Goal: Information Seeking & Learning: Learn about a topic

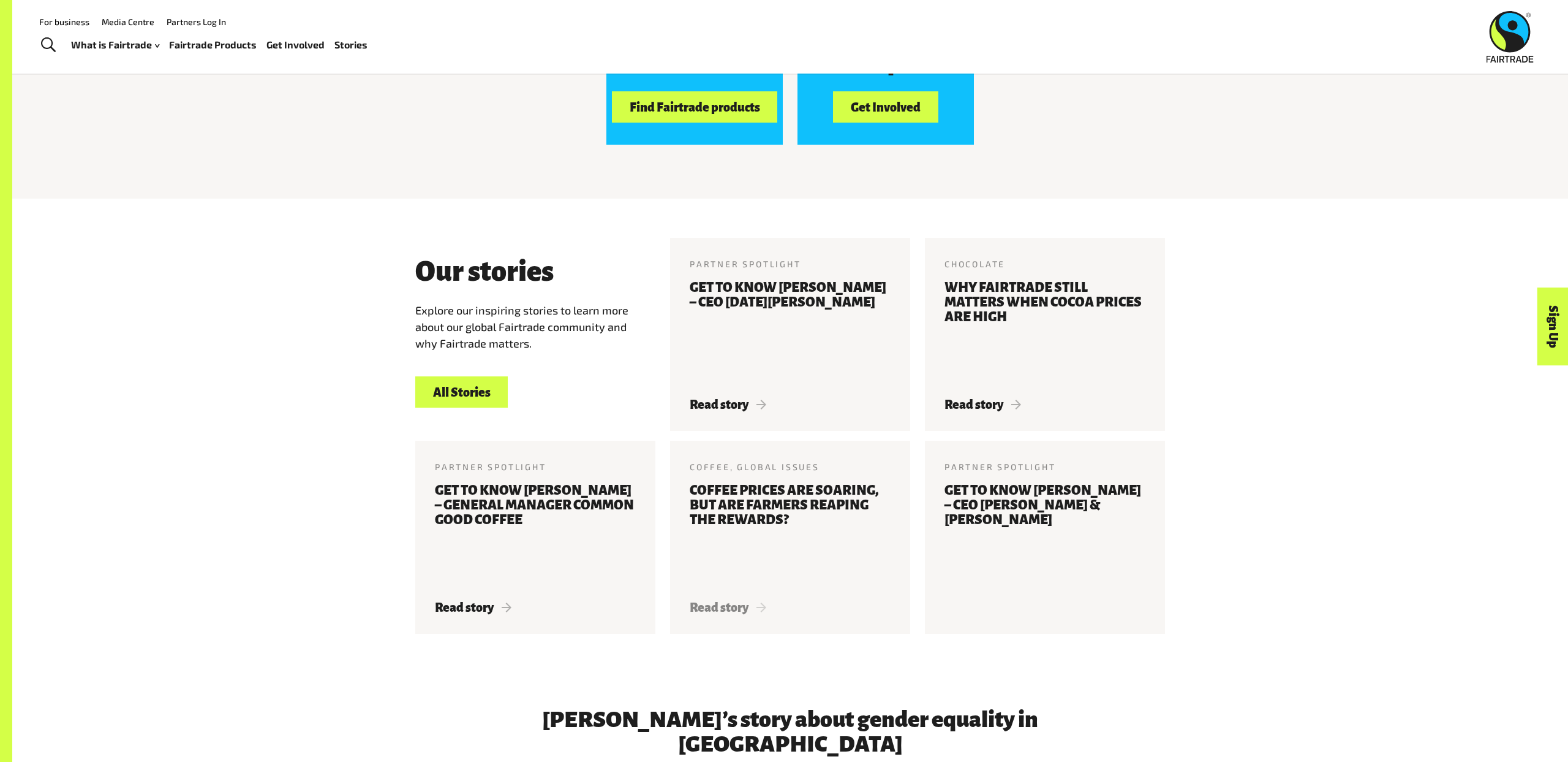
scroll to position [1290, 0]
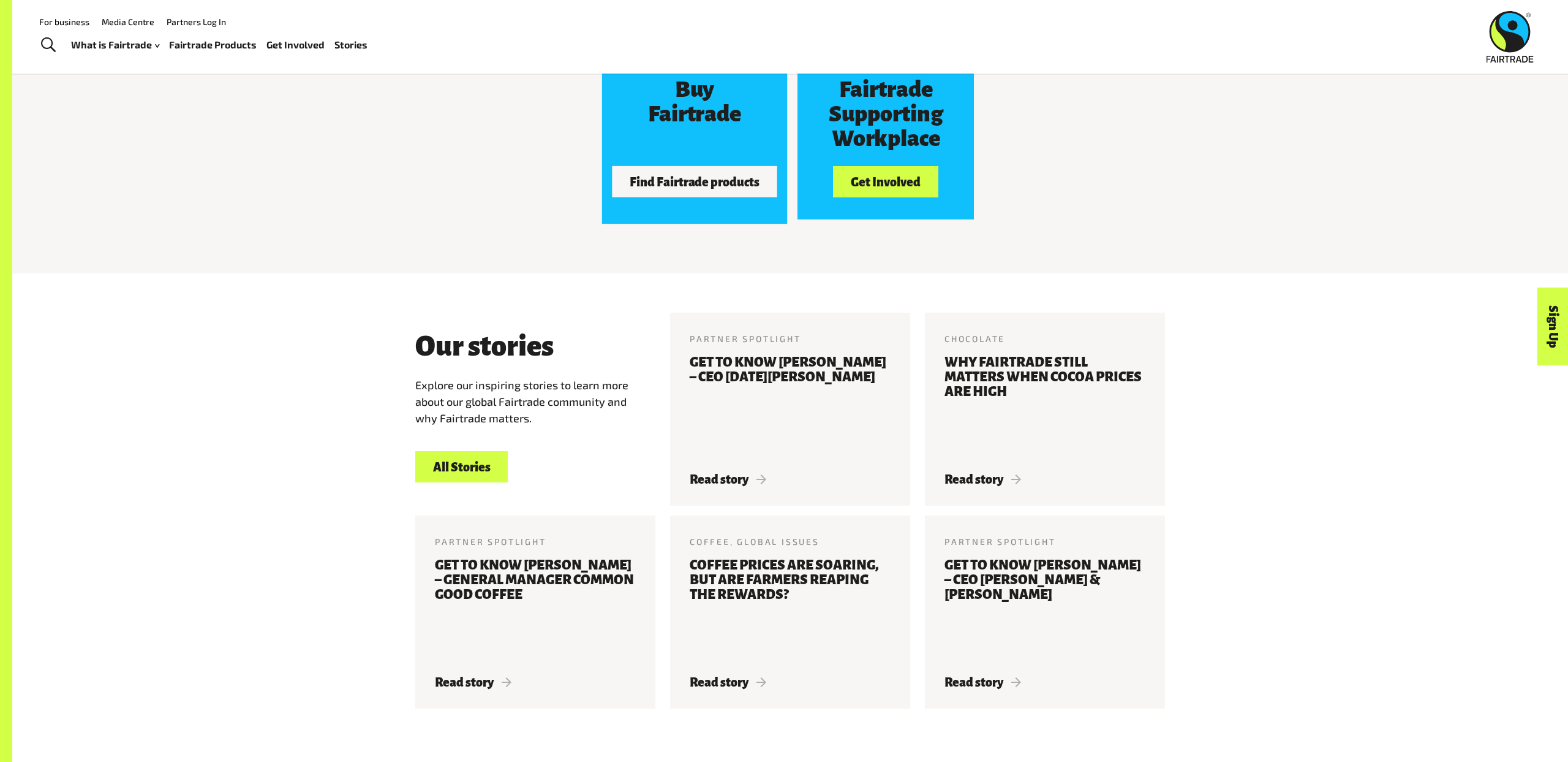
click at [698, 193] on button "Find Fairtrade products" at bounding box center [694, 181] width 165 height 31
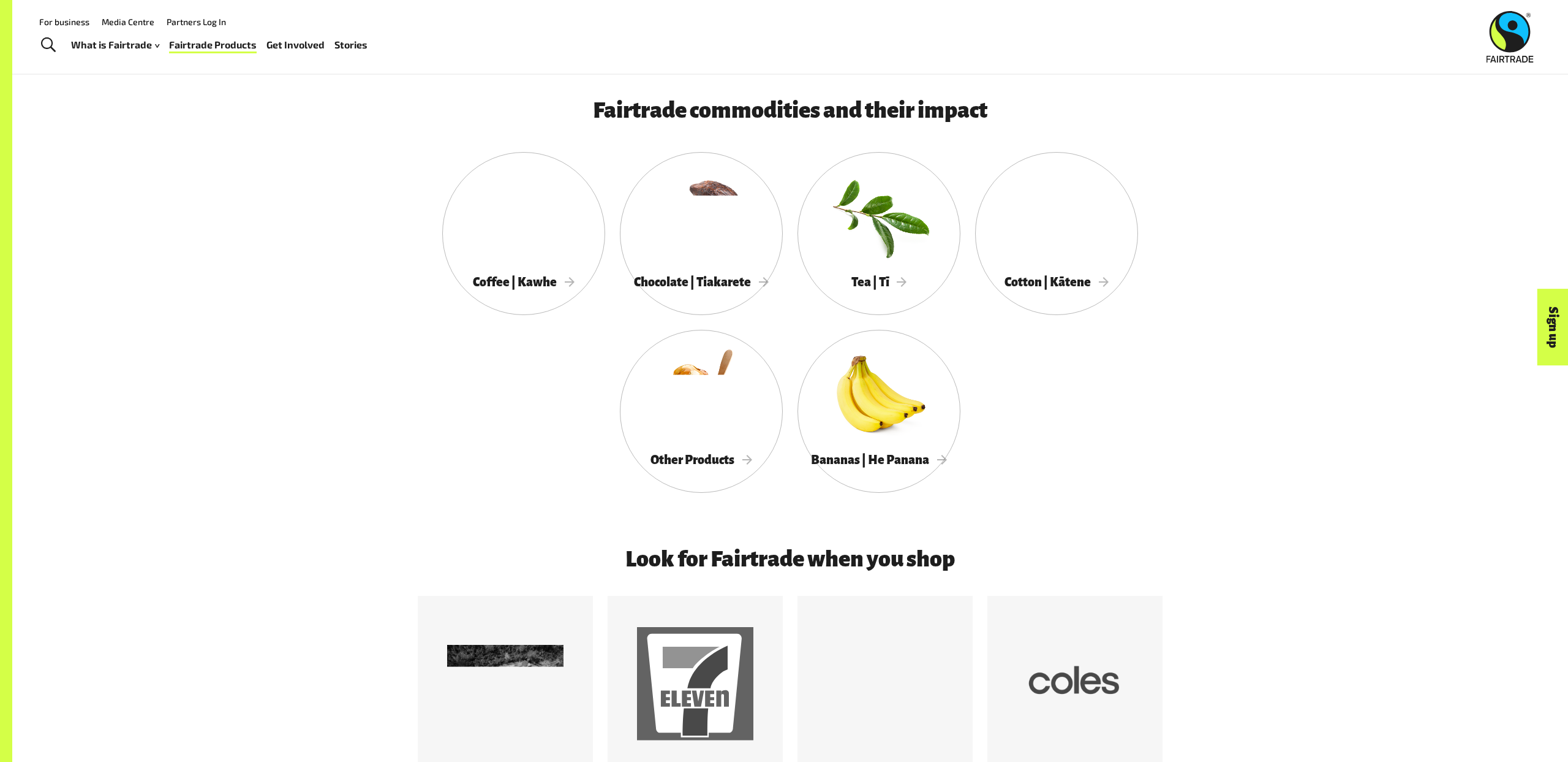
scroll to position [721, 0]
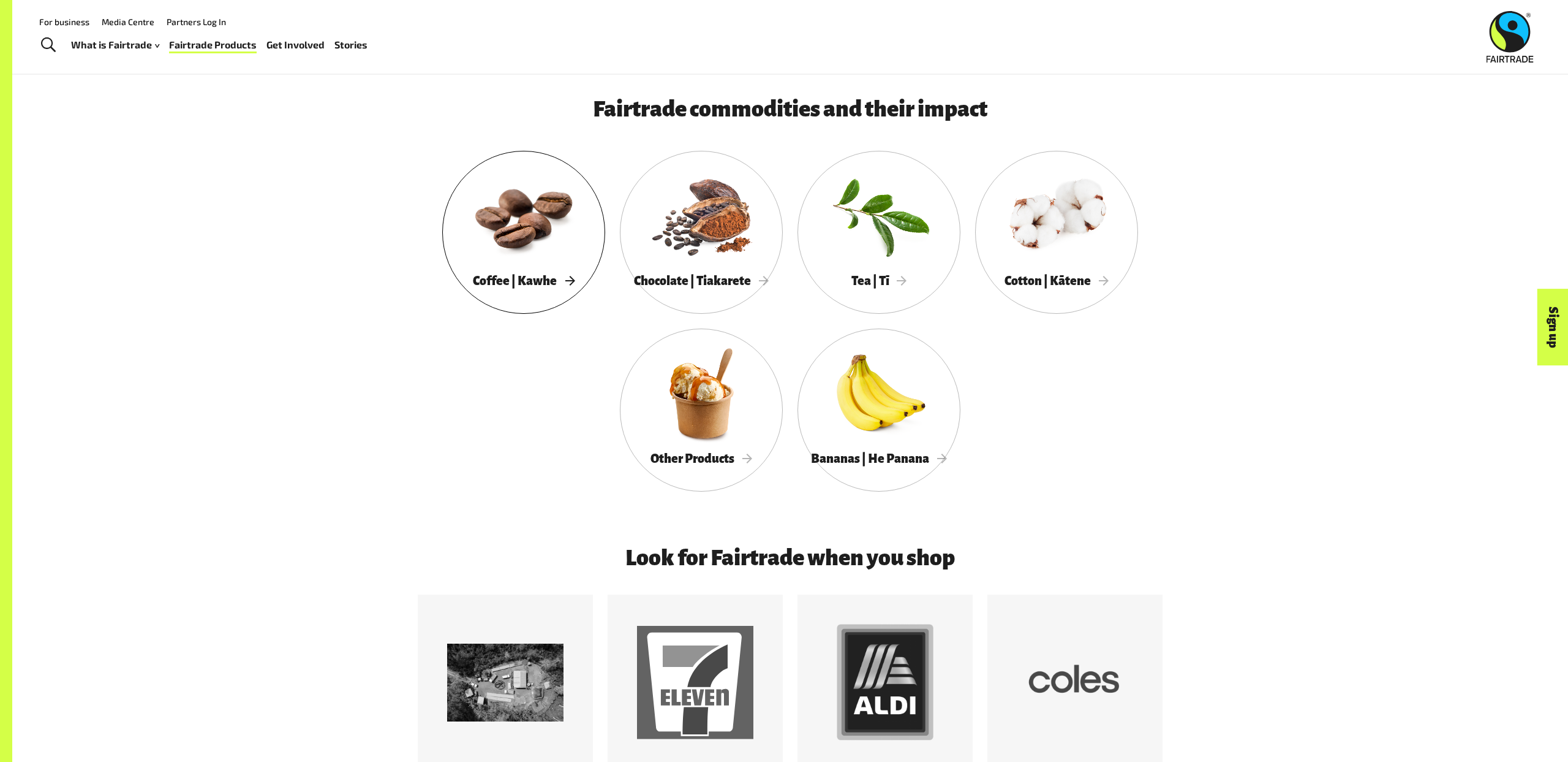
click at [527, 281] on span "Coffee | Kawhe" at bounding box center [523, 281] width 101 height 13
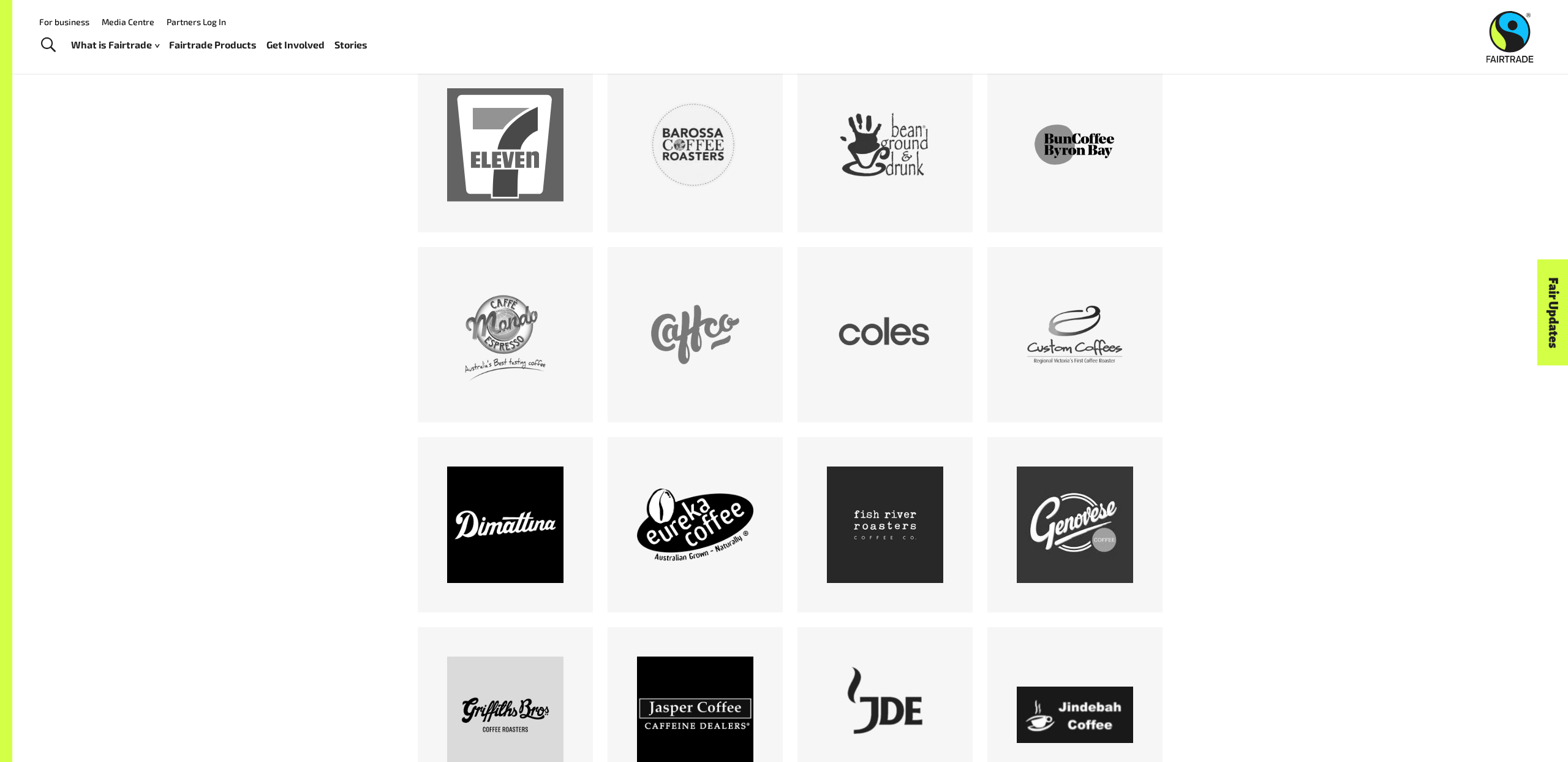
scroll to position [819, 0]
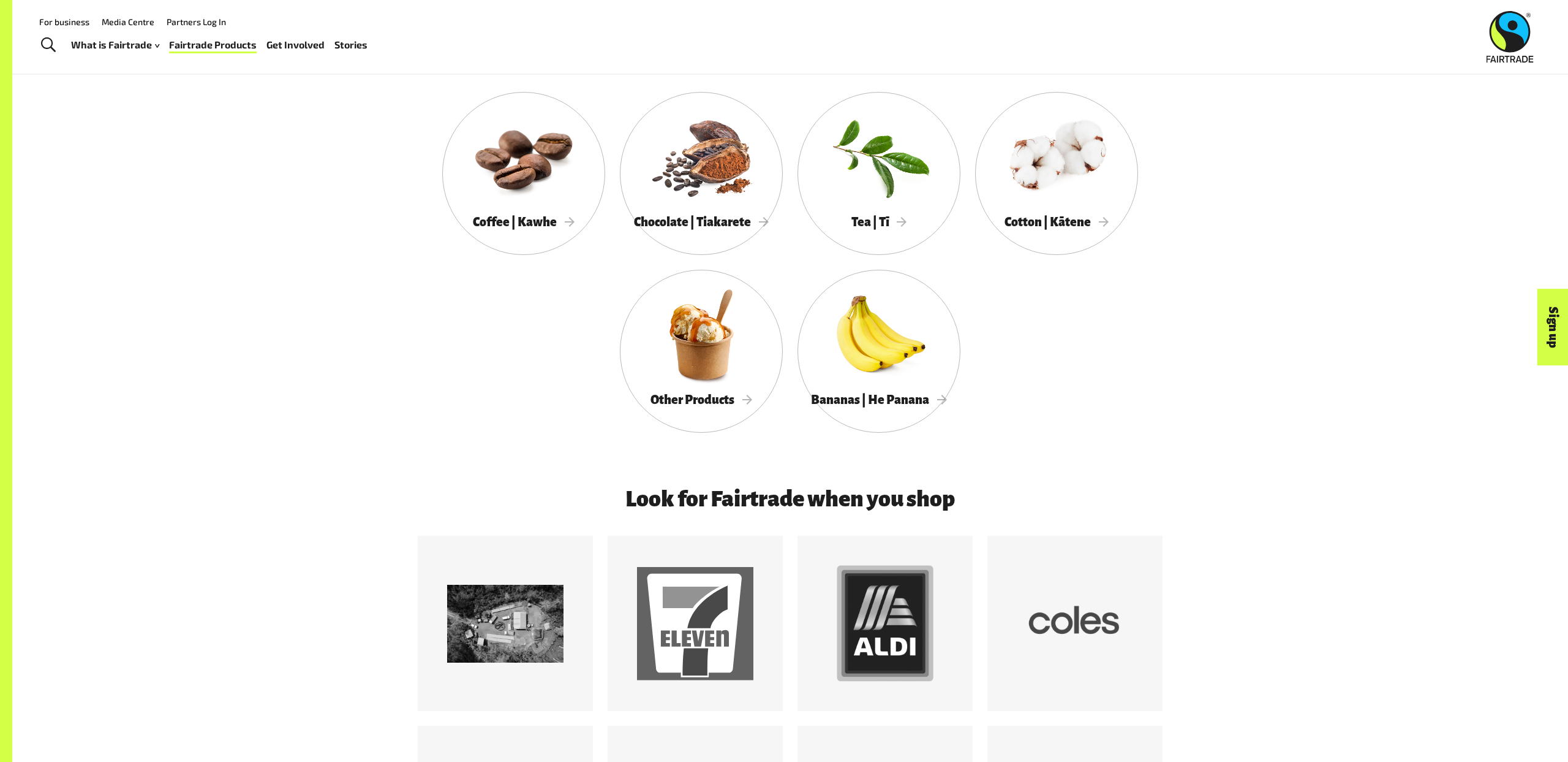
scroll to position [768, 0]
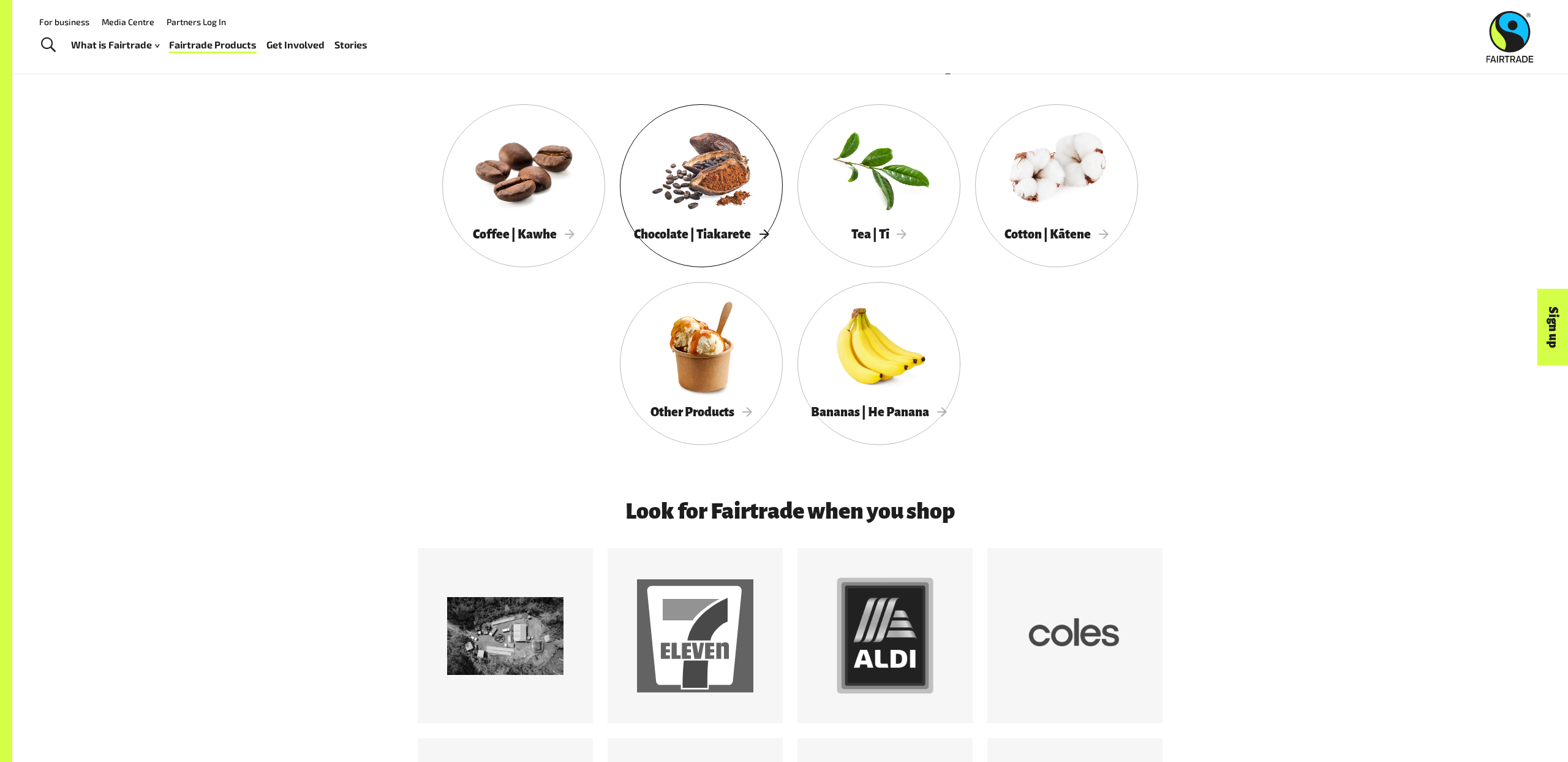
click at [659, 228] on span "Chocolate | Tiakarete" at bounding box center [701, 234] width 135 height 13
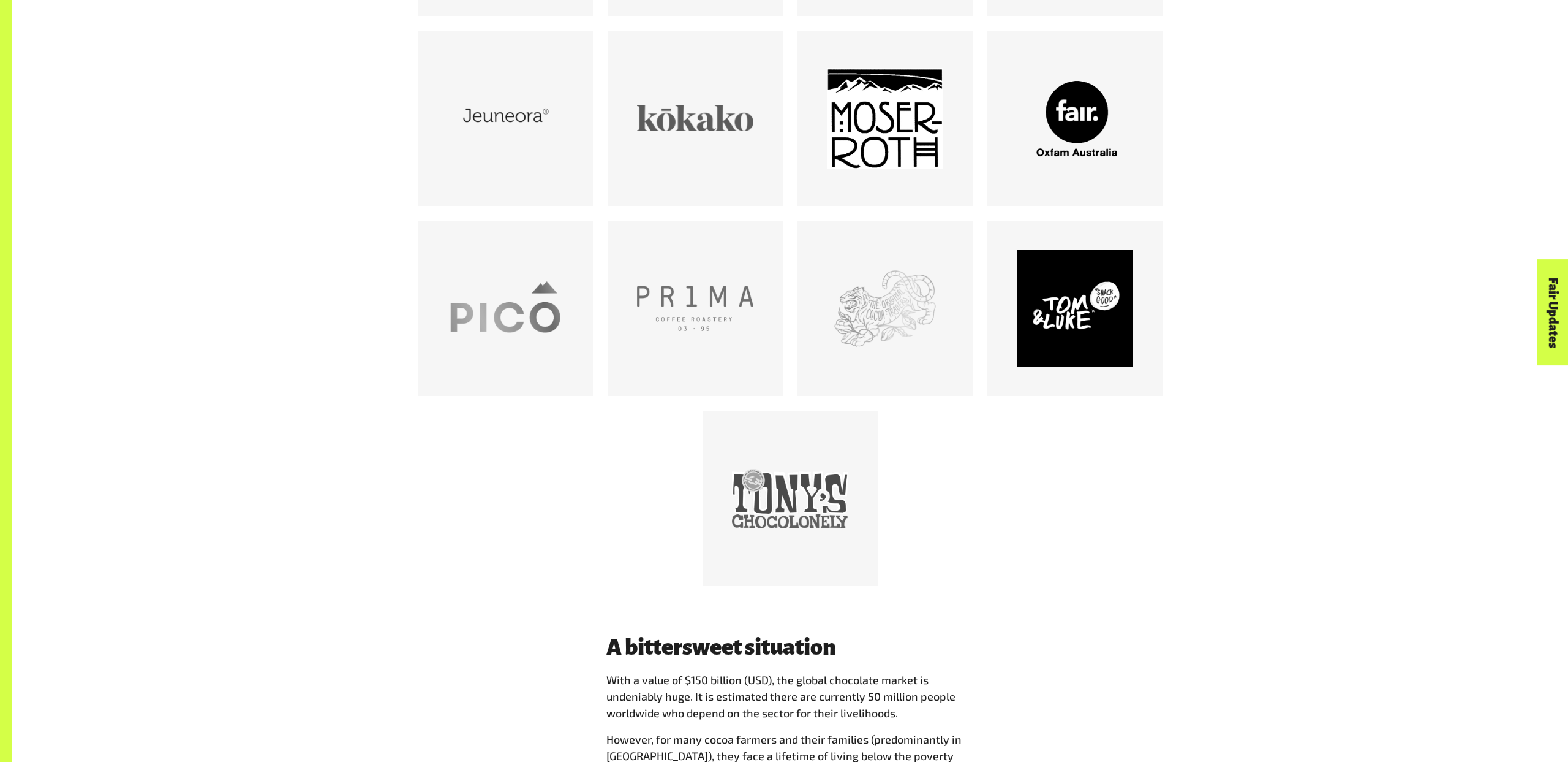
scroll to position [1131, 0]
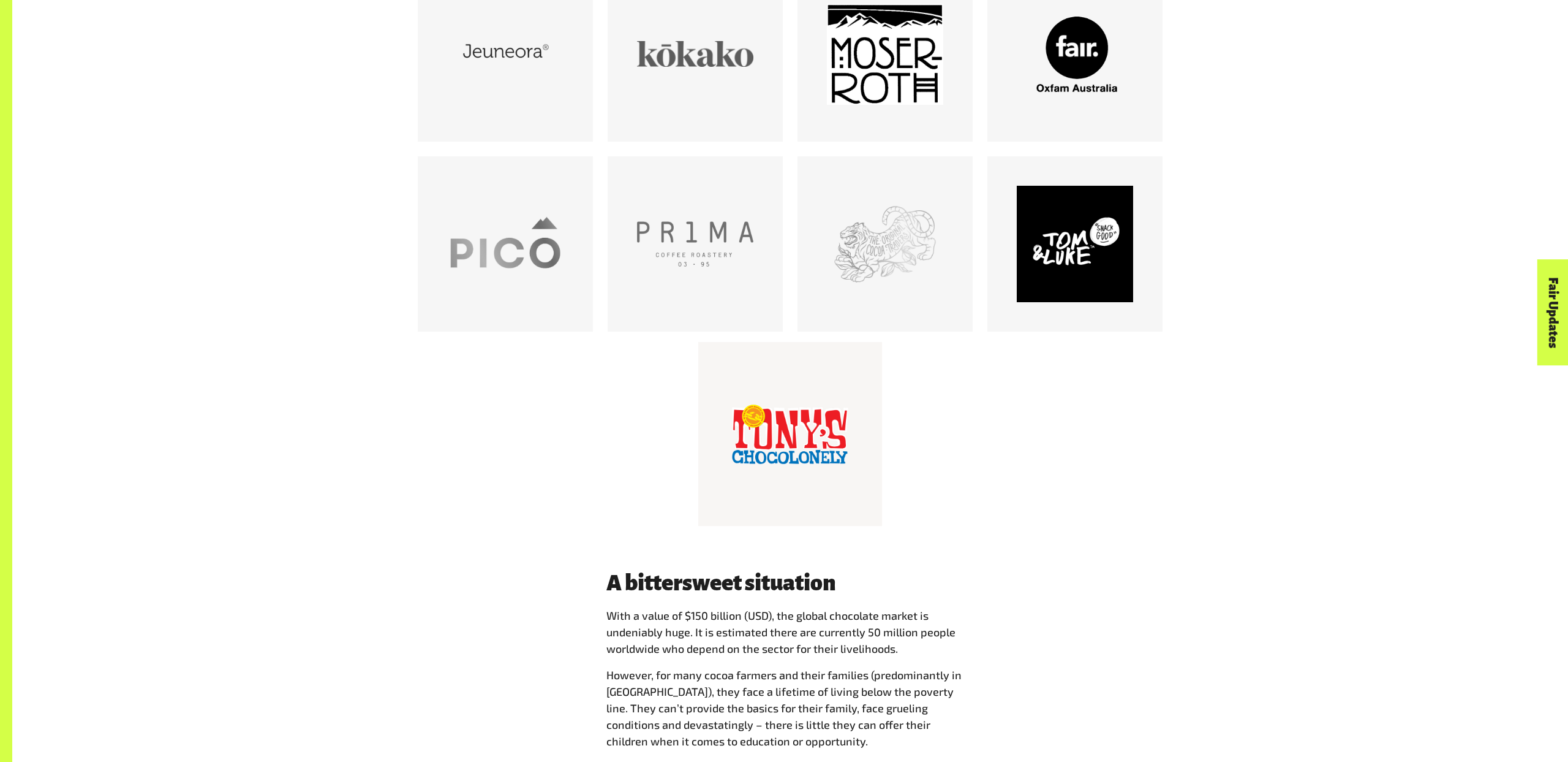
click at [846, 385] on div at bounding box center [790, 434] width 116 height 116
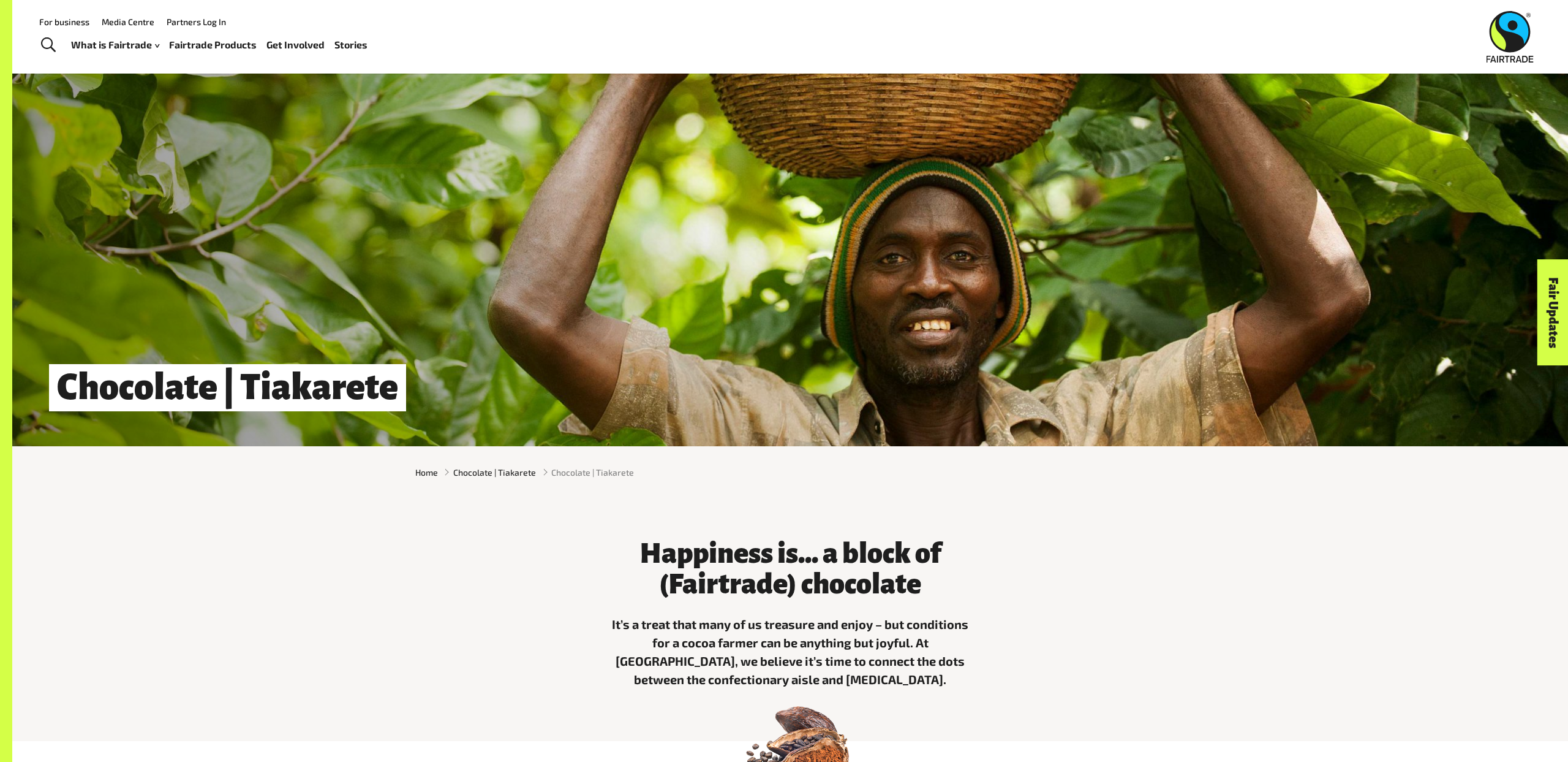
scroll to position [0, 0]
